Goal: Transaction & Acquisition: Register for event/course

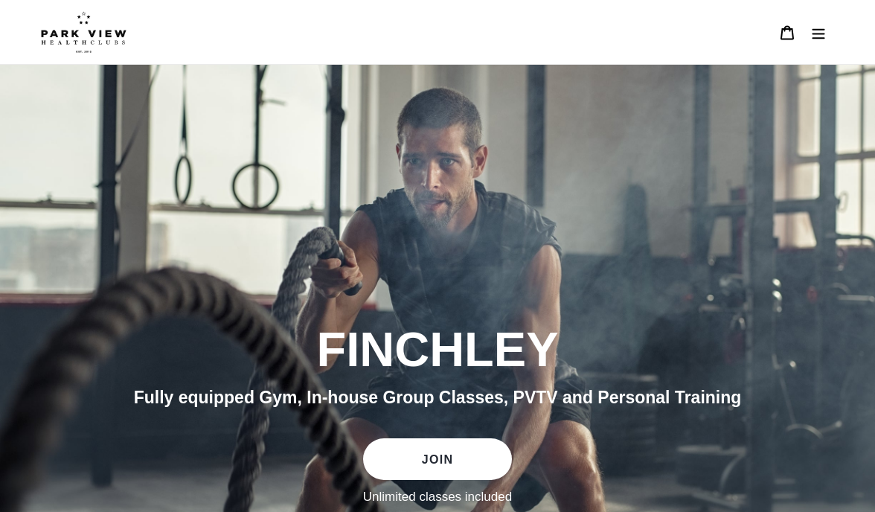
click at [461, 461] on link "JOIN" at bounding box center [437, 459] width 149 height 42
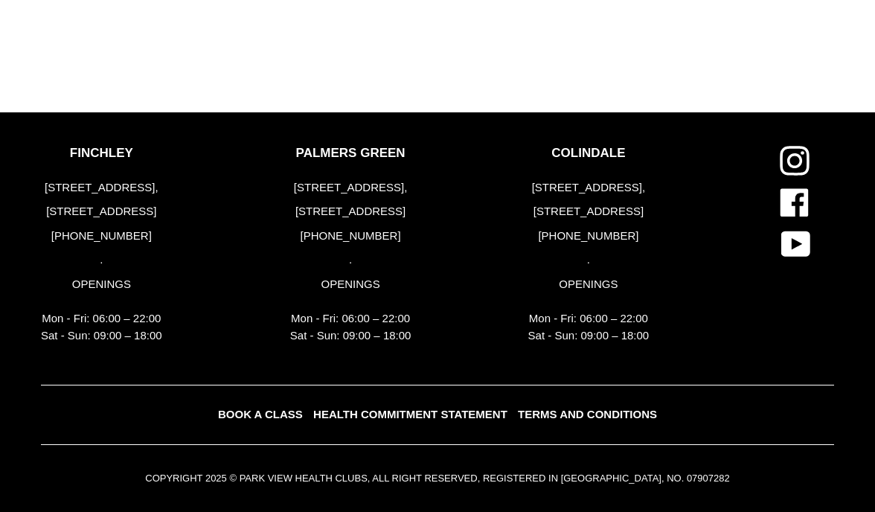
scroll to position [1731, 0]
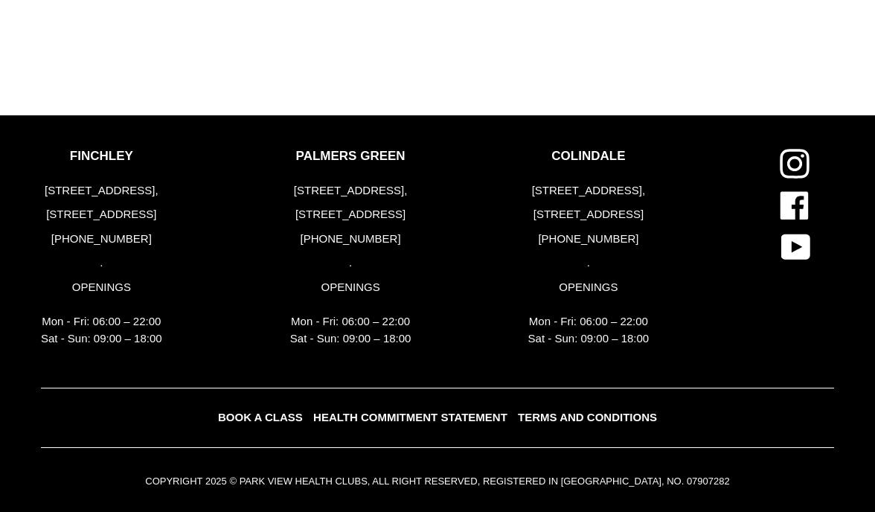
click at [292, 415] on span "BOOK A CLASS" at bounding box center [260, 417] width 85 height 13
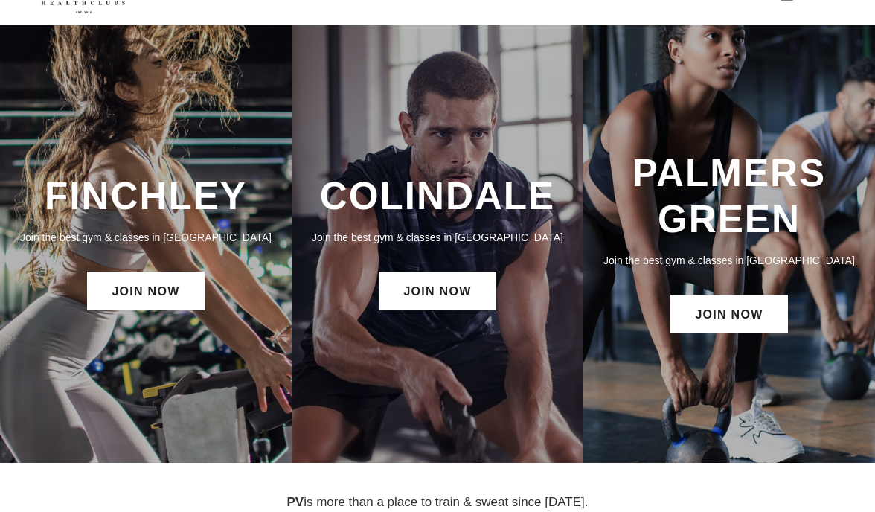
scroll to position [42, 0]
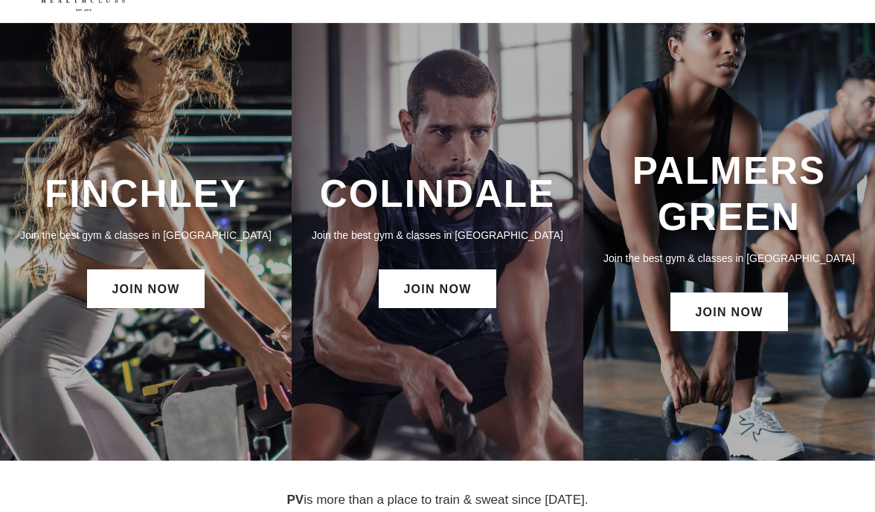
click at [240, 360] on div "FINCHLEY Join the best gym & classes in London JOIN NOW" at bounding box center [146, 242] width 292 height 438
click at [152, 293] on link "JOIN NOW" at bounding box center [145, 288] width 117 height 39
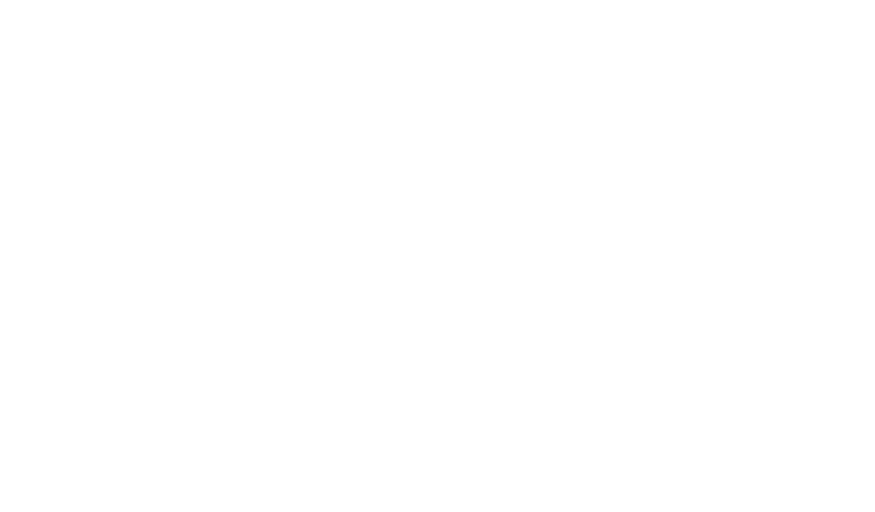
scroll to position [860, 0]
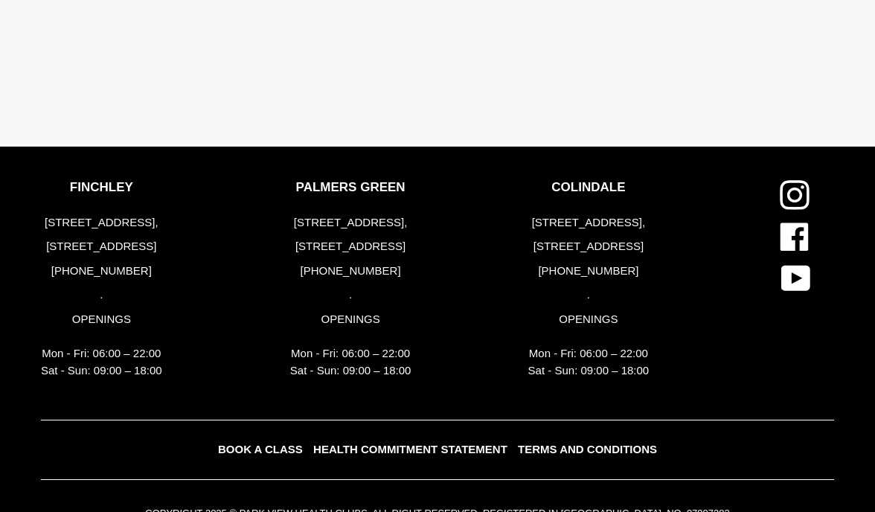
scroll to position [2952, 0]
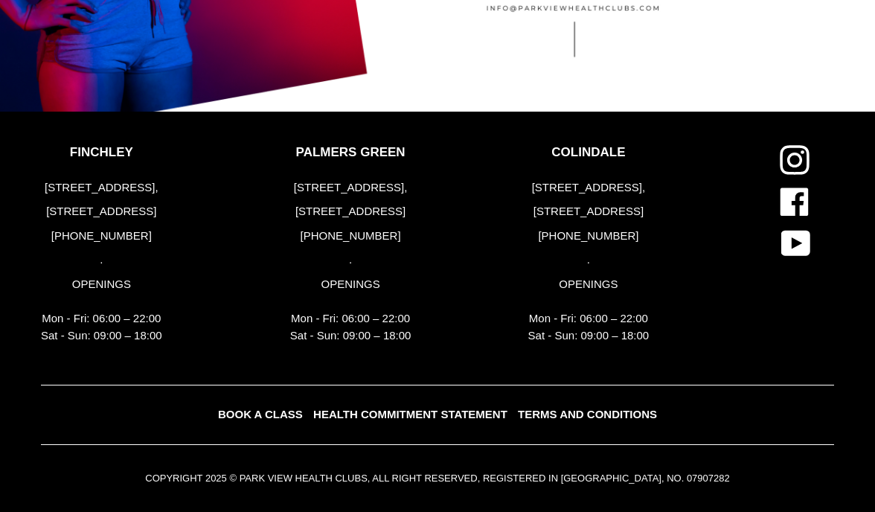
click at [106, 326] on p "Mon - Fri: 06:00 – 22:00 Sat - Sun: 09:00 – 18:00" at bounding box center [101, 326] width 121 height 33
drag, startPoint x: 102, startPoint y: 326, endPoint x: 153, endPoint y: 326, distance: 50.6
click at [153, 326] on p "Mon - Fri: 06:00 – 22:00 Sat - Sun: 09:00 – 18:00" at bounding box center [101, 326] width 121 height 33
click at [278, 410] on span "BOOK A CLASS" at bounding box center [260, 414] width 85 height 13
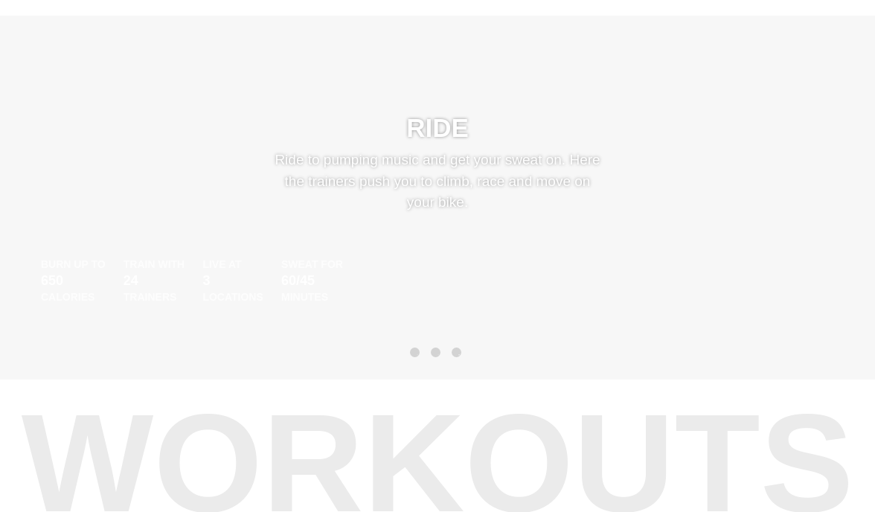
scroll to position [619, 0]
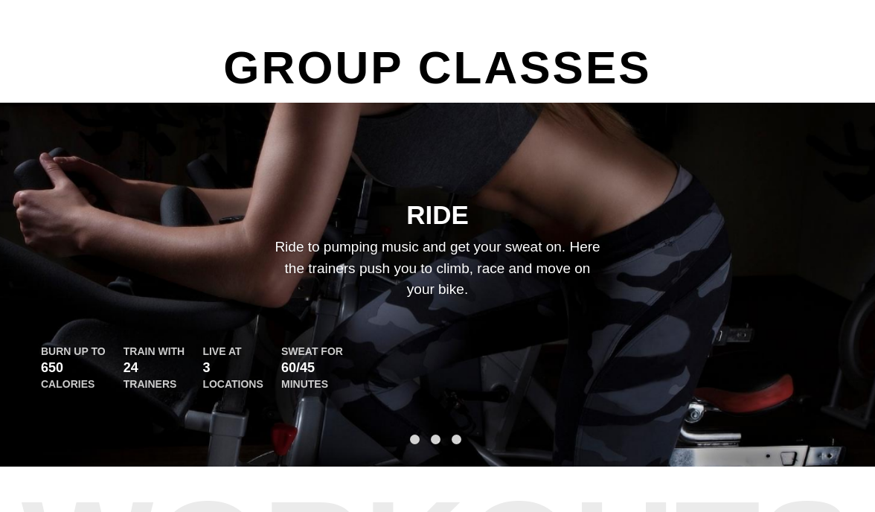
click at [434, 441] on button "2" at bounding box center [436, 440] width 10 height 10
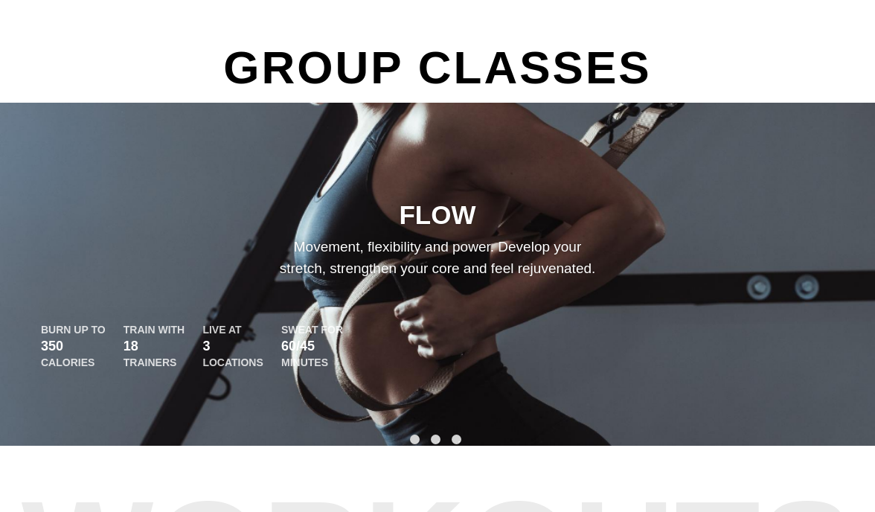
click at [456, 441] on button "3" at bounding box center [457, 440] width 10 height 10
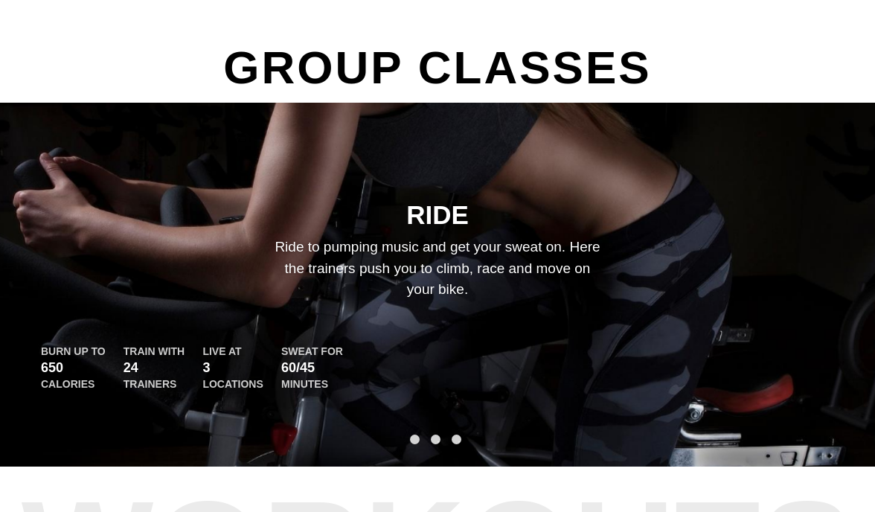
click at [431, 439] on button "2" at bounding box center [436, 440] width 10 height 10
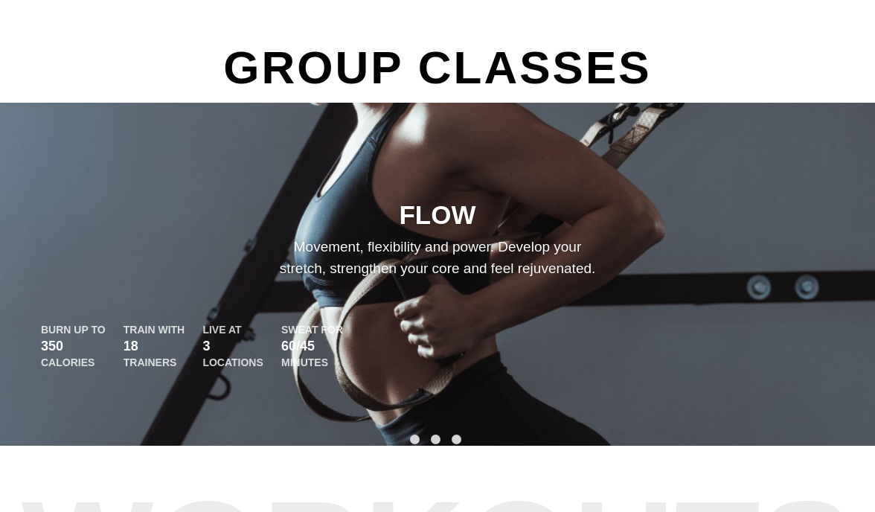
click at [418, 439] on button "1" at bounding box center [415, 440] width 10 height 10
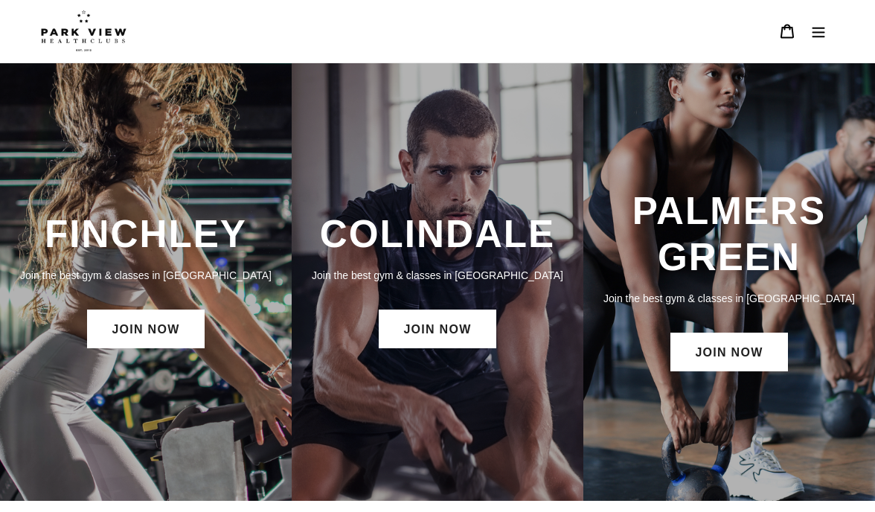
scroll to position [0, 0]
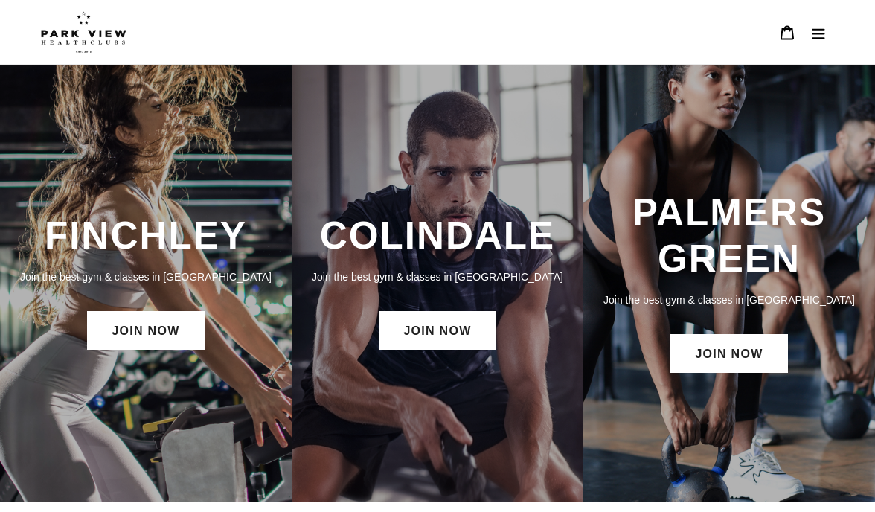
click at [820, 37] on icon "Menu" at bounding box center [819, 33] width 13 height 10
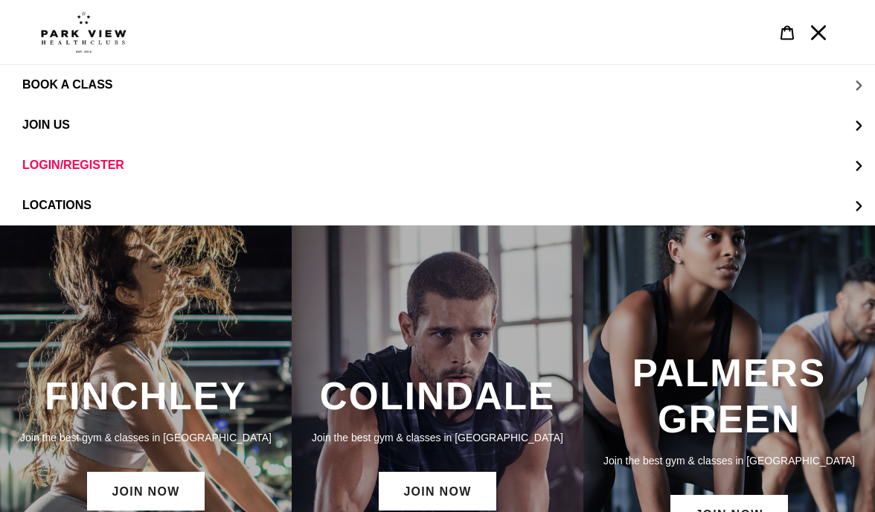
click at [77, 93] on button "BOOK A CLASS" at bounding box center [437, 85] width 875 height 40
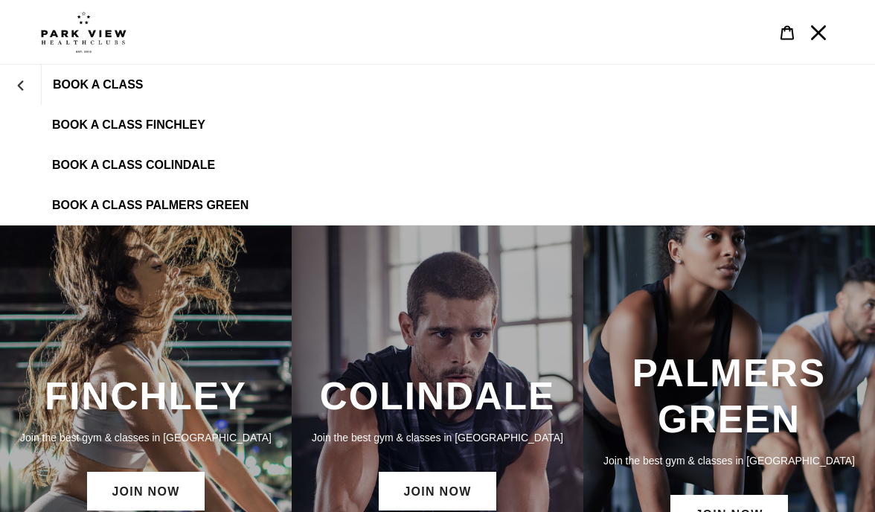
click at [114, 130] on span "BOOK A CLASS FINCHLEY" at bounding box center [128, 124] width 153 height 13
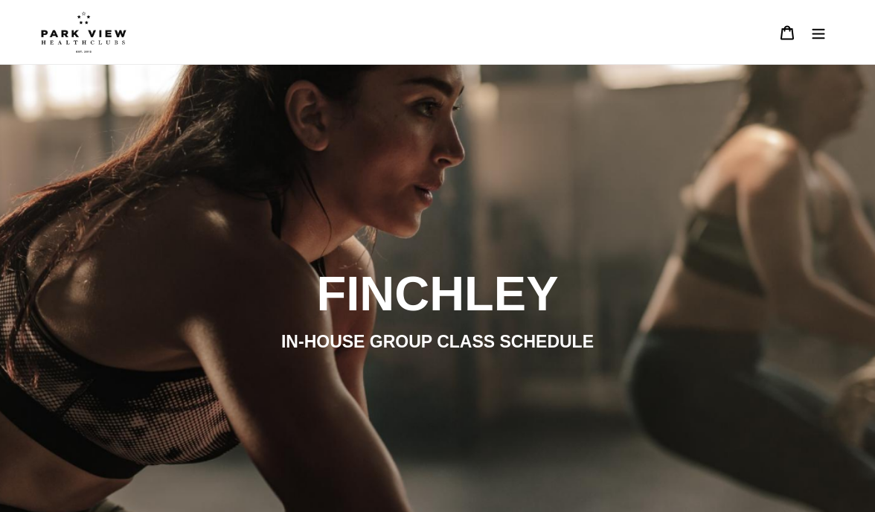
click at [830, 28] on button "Menu" at bounding box center [818, 32] width 31 height 32
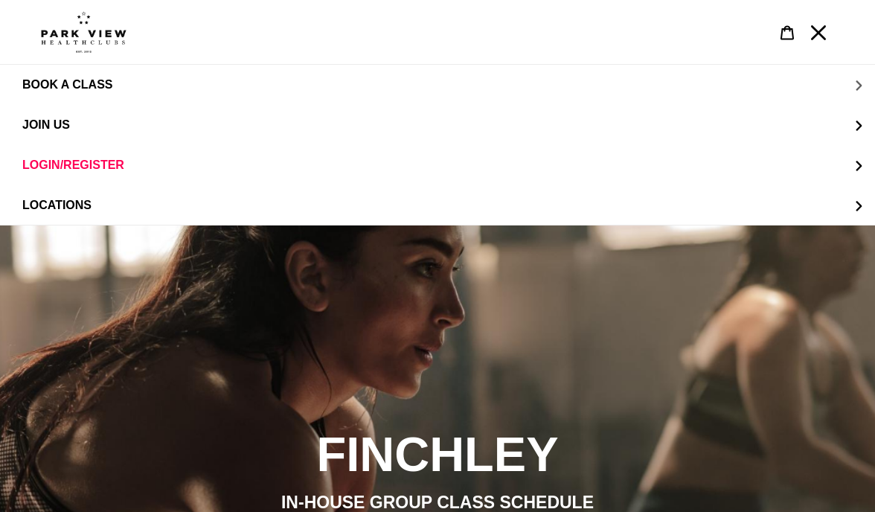
click at [66, 83] on span "BOOK A CLASS" at bounding box center [67, 84] width 90 height 13
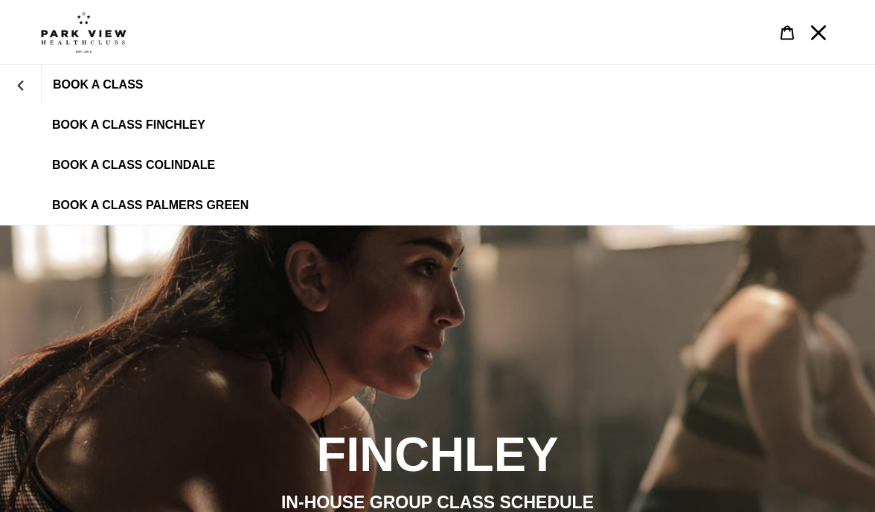
click at [67, 85] on span "BOOK A CLASS" at bounding box center [98, 84] width 90 height 13
click at [25, 83] on icon "BOOK A CLASS" at bounding box center [21, 85] width 10 height 10
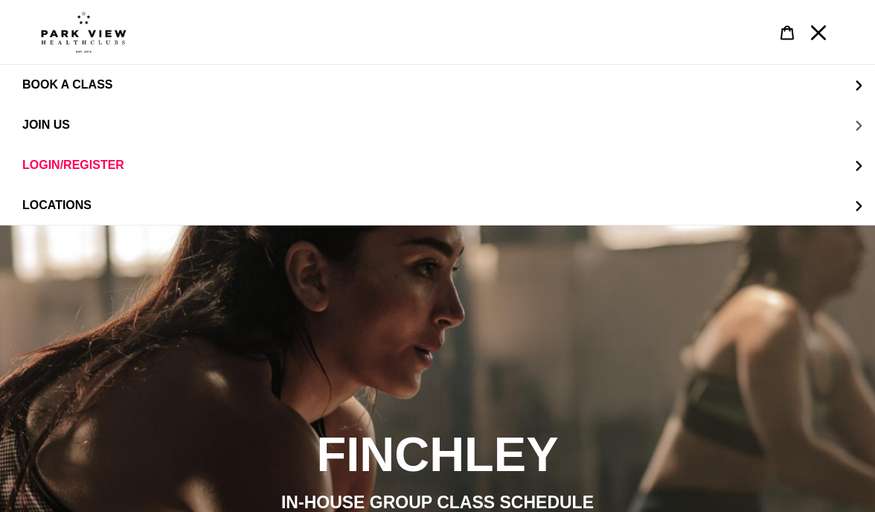
click at [59, 119] on span "JOIN US" at bounding box center [46, 124] width 48 height 13
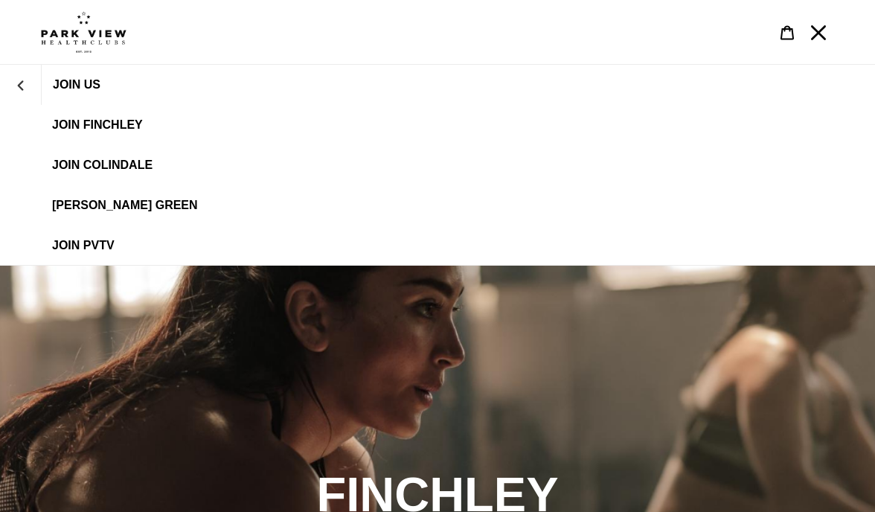
click at [78, 133] on link "JOIN FINCHLEY" at bounding box center [437, 125] width 875 height 40
